Goal: Find specific page/section

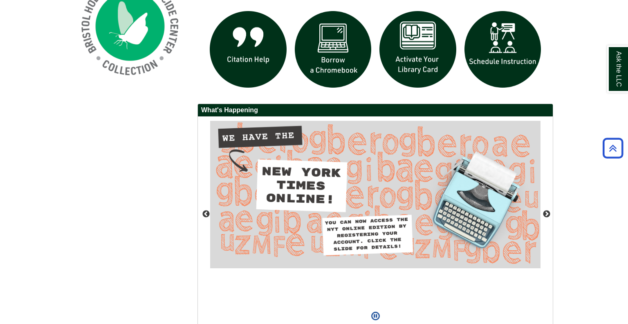
scroll to position [667, 0]
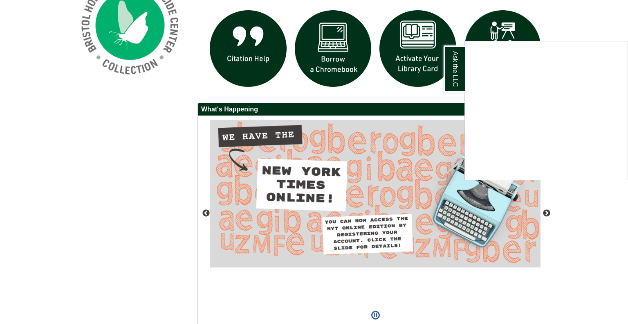
click at [329, 45] on div "Ask the LLC" at bounding box center [314, 162] width 628 height 324
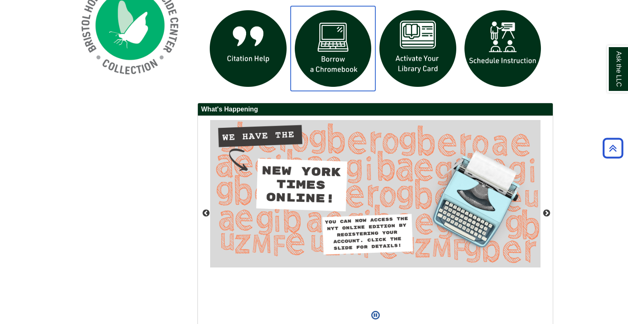
click at [329, 45] on img "slideshow" at bounding box center [333, 48] width 85 height 85
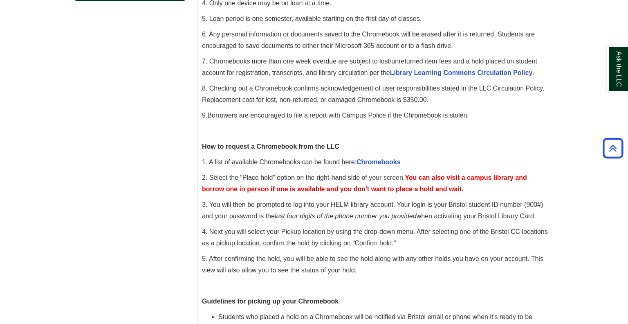
scroll to position [223, 0]
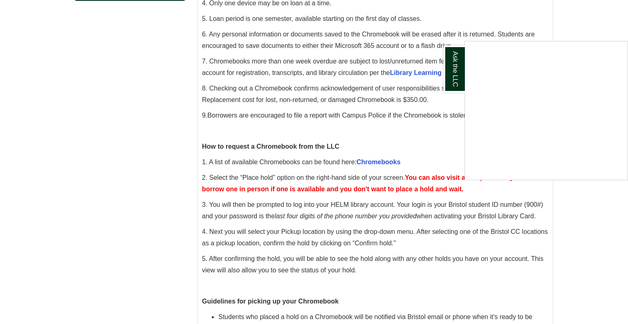
click at [369, 160] on div "Ask the LLC" at bounding box center [314, 162] width 628 height 324
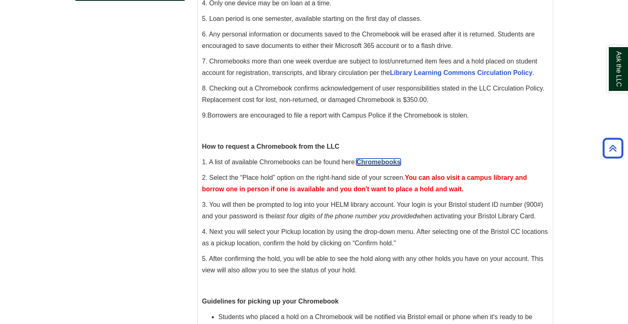
click at [369, 160] on link "Chromebooks" at bounding box center [379, 161] width 44 height 7
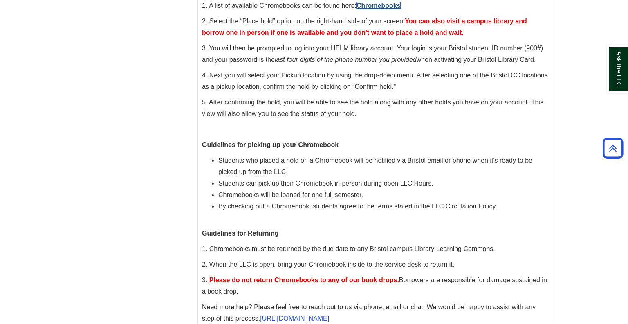
scroll to position [416, 0]
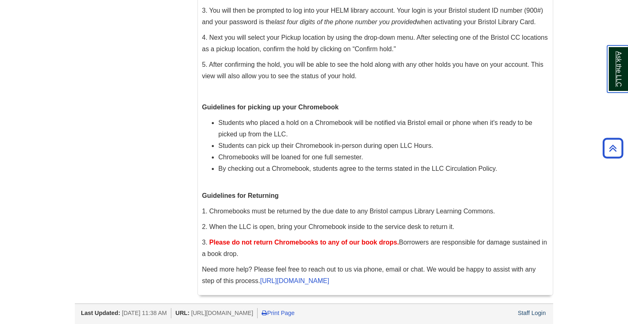
click at [616, 63] on link "Ask the LLC" at bounding box center [617, 68] width 21 height 47
